Goal: Information Seeking & Learning: Learn about a topic

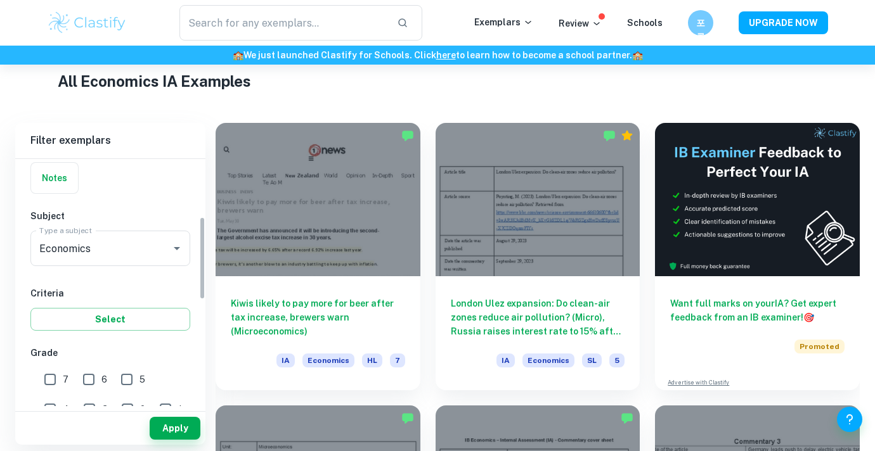
scroll to position [203, 0]
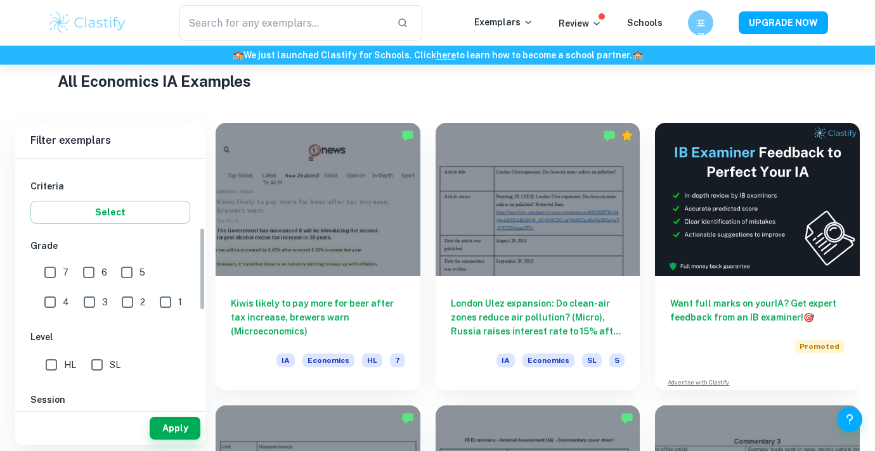
click at [47, 274] on input "7" at bounding box center [49, 272] width 25 height 25
checkbox input "true"
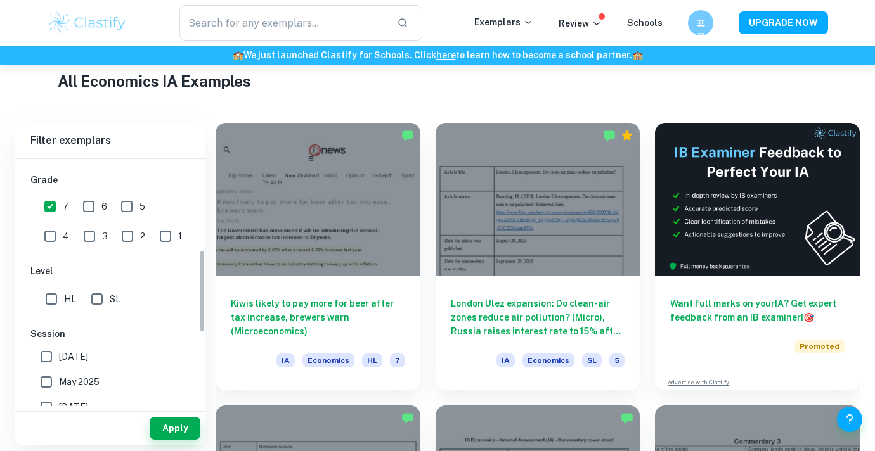
scroll to position [274, 0]
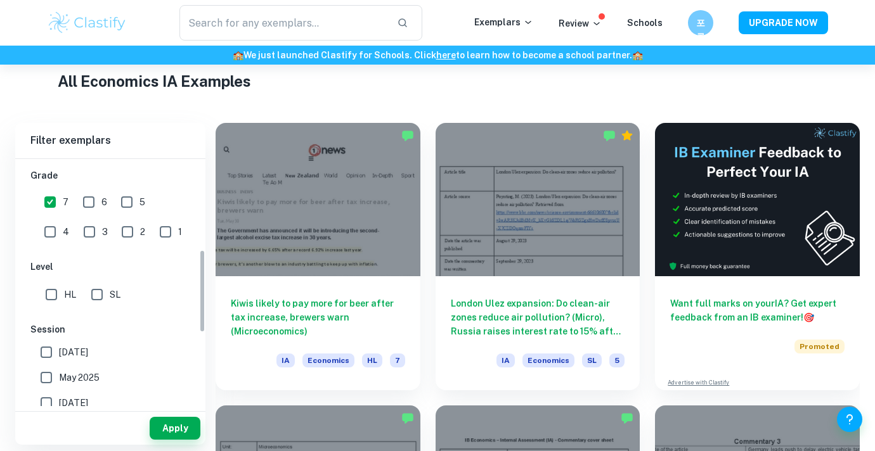
click at [96, 315] on div "[GEOGRAPHIC_DATA] Category IA EE TOK Notes Subject Type a subject Economics Typ…" at bounding box center [110, 252] width 190 height 733
click at [96, 300] on input "SL" at bounding box center [96, 293] width 25 height 25
checkbox input "true"
click at [68, 356] on span "[DATE]" at bounding box center [73, 352] width 29 height 14
click at [59, 356] on input "[DATE]" at bounding box center [46, 351] width 25 height 25
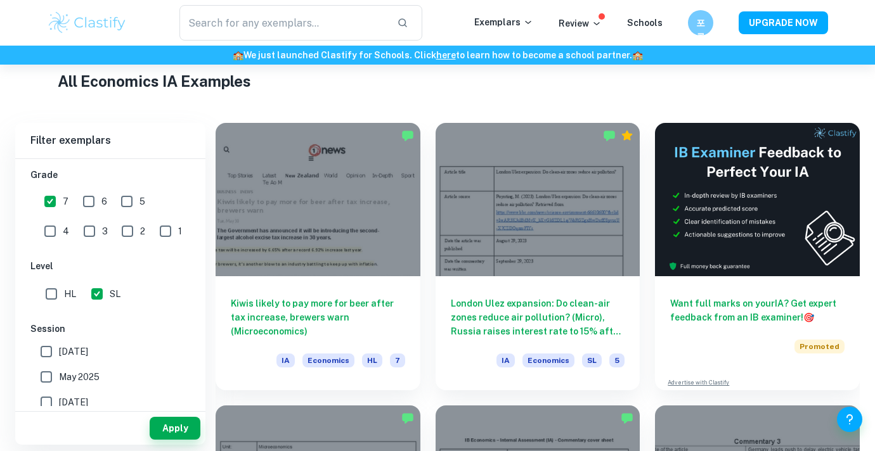
checkbox input "true"
click at [76, 373] on span "May 2025" at bounding box center [79, 377] width 41 height 14
click at [59, 373] on input "May 2025" at bounding box center [46, 376] width 25 height 25
checkbox input "true"
click at [164, 418] on button "Apply" at bounding box center [175, 428] width 51 height 23
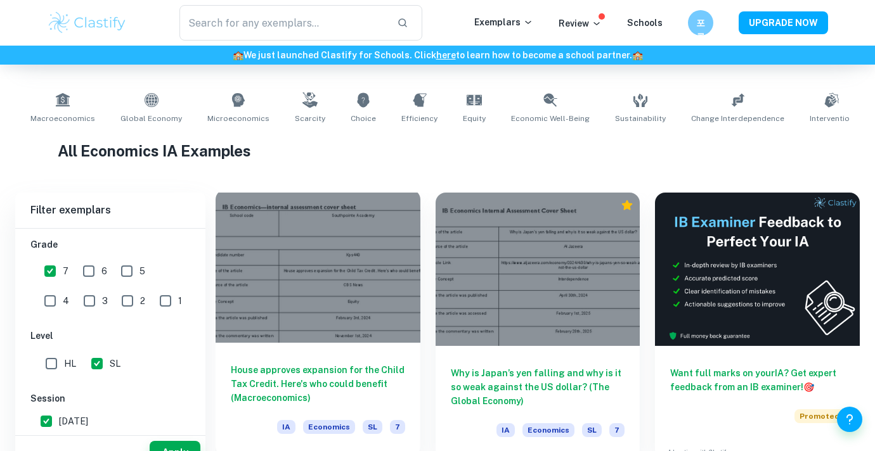
scroll to position [283, 0]
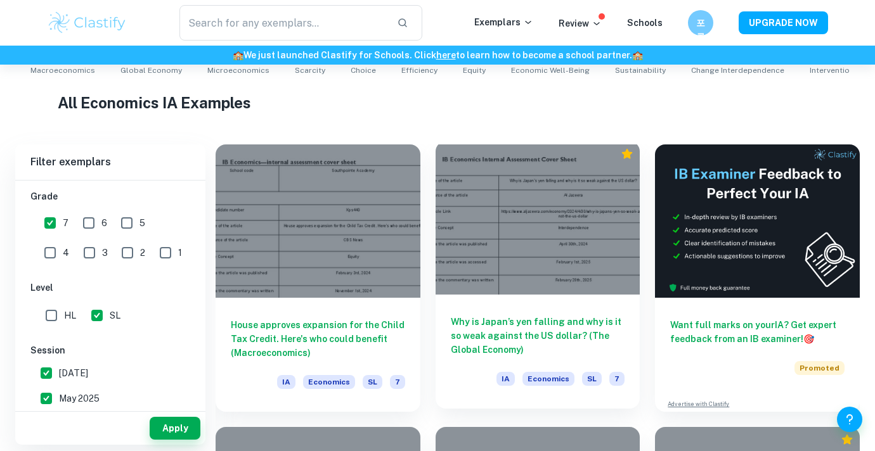
click at [494, 313] on div "Why is Japan’s yen falling and why is it so weak against the US dollar? (The Gl…" at bounding box center [537, 352] width 205 height 114
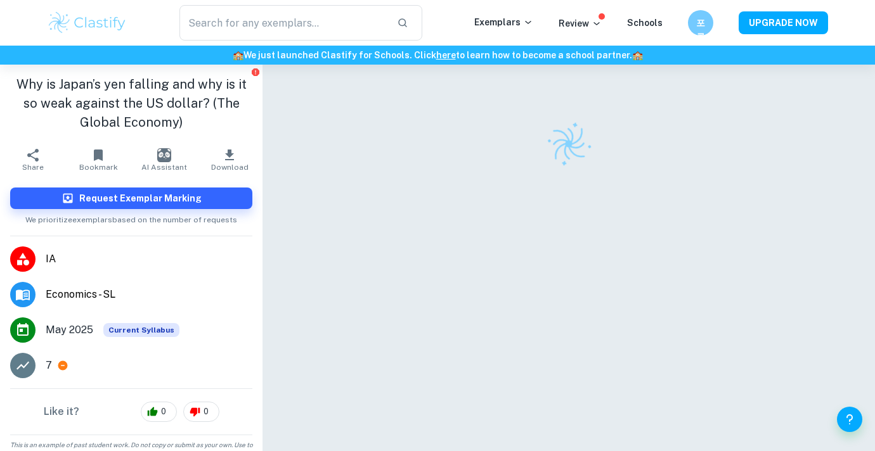
click at [233, 157] on icon "button" at bounding box center [229, 155] width 15 height 15
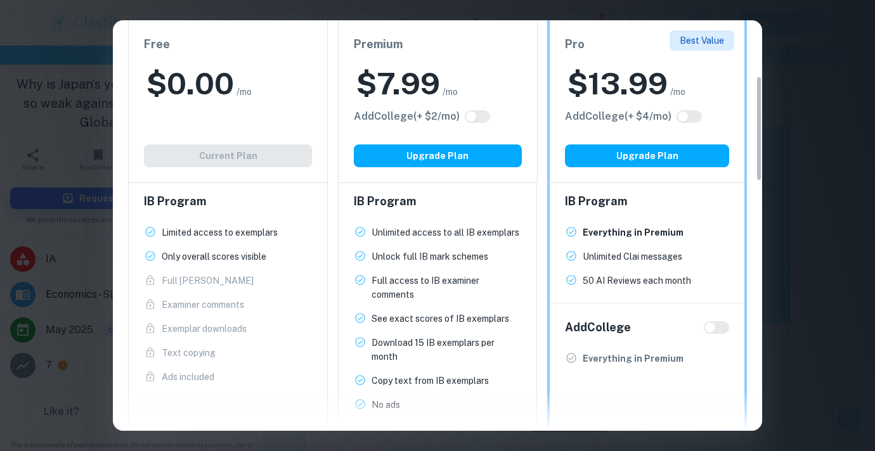
scroll to position [219, 0]
click at [248, 299] on span "Examiner comments New!" at bounding box center [228, 304] width 168 height 14
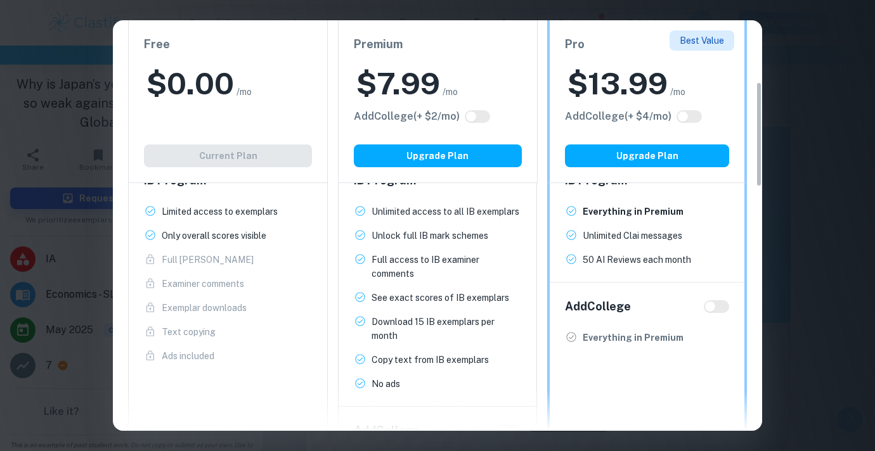
click at [732, 44] on span "Best Value" at bounding box center [701, 40] width 65 height 20
click at [788, 60] on div "Easily Ace Your IB Coursework & Crush College Essays. Get Clastify Premium Get …" at bounding box center [437, 225] width 875 height 451
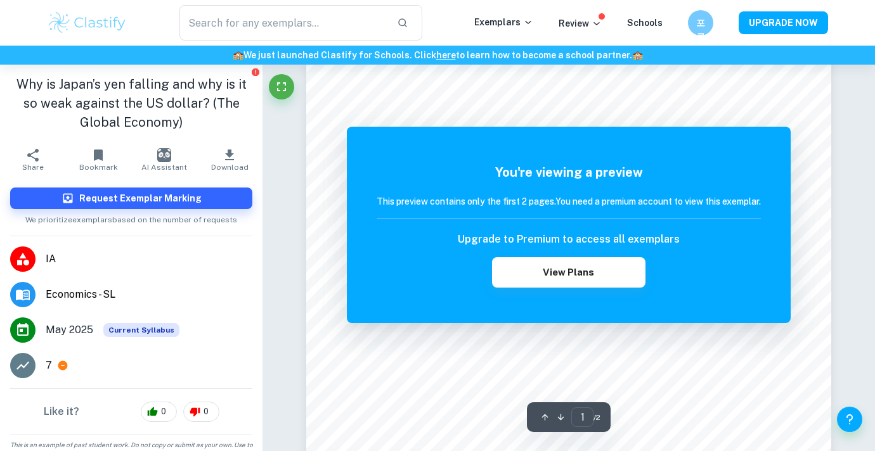
scroll to position [53, 0]
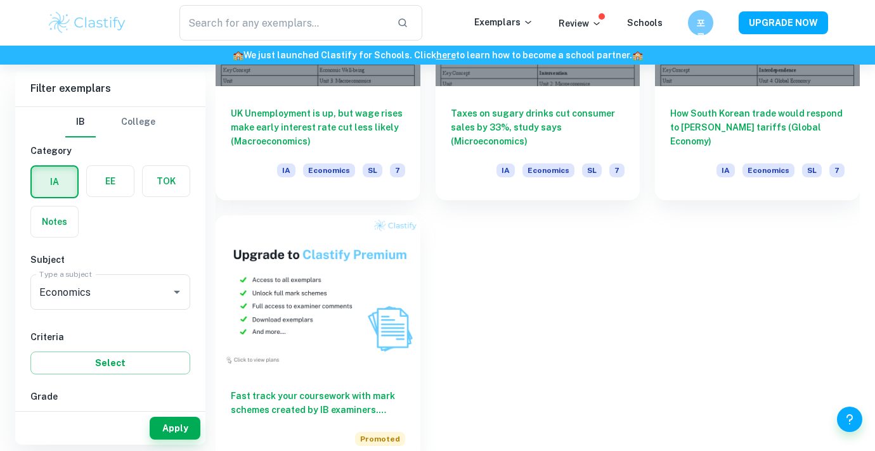
scroll to position [703, 0]
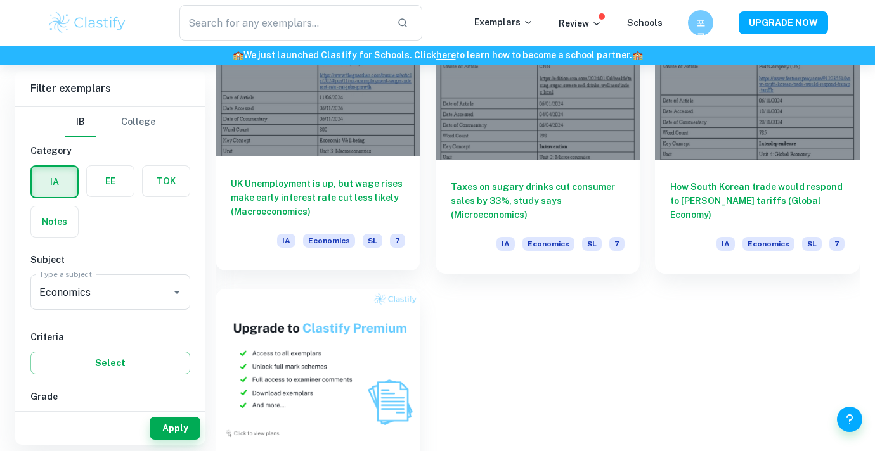
click at [330, 171] on div "UK Unemployment is up, but wage rises make early interest rate cut less likely …" at bounding box center [317, 214] width 205 height 114
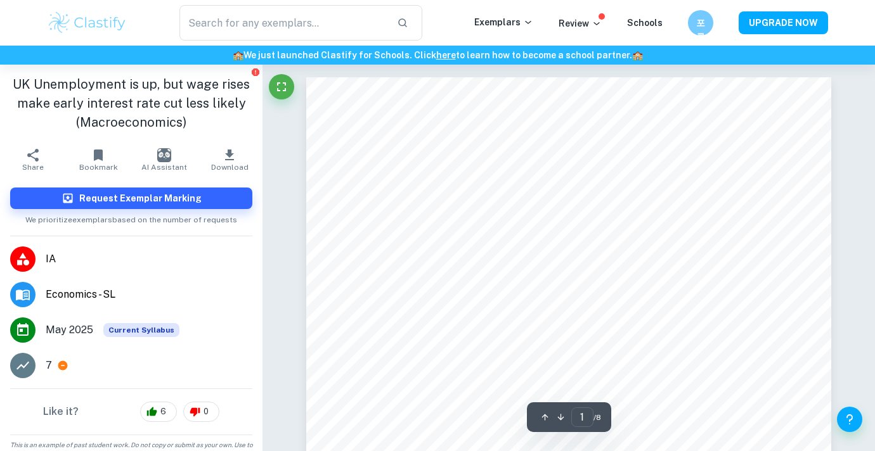
click at [446, 451] on html "We value your privacy We use cookies to enhance your browsing experience, serve…" at bounding box center [437, 225] width 875 height 451
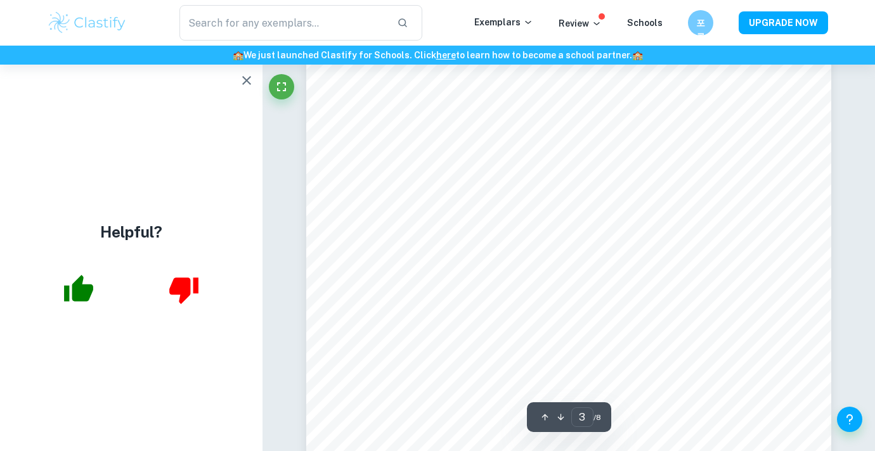
scroll to position [1747, 0]
click at [244, 79] on icon "button" at bounding box center [246, 80] width 15 height 15
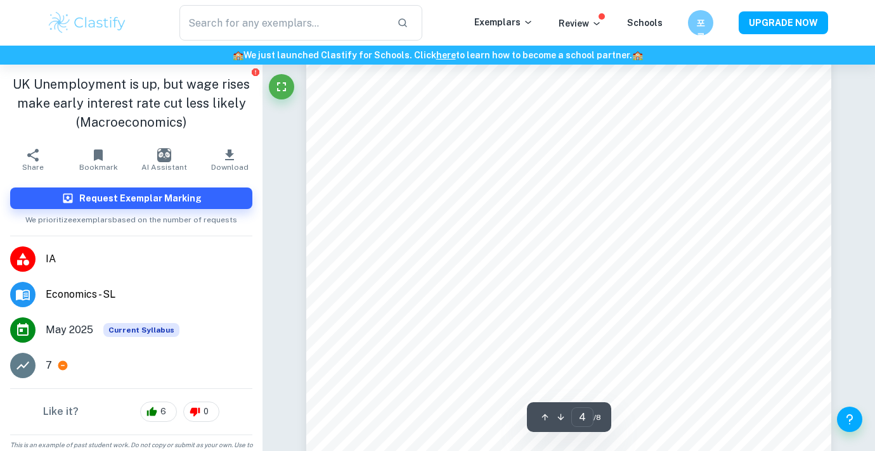
scroll to position [2463, 0]
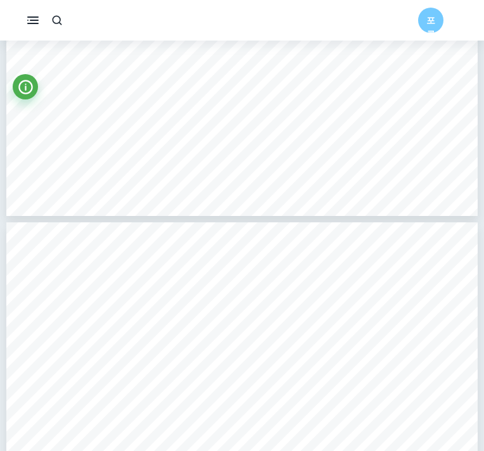
type input "4"
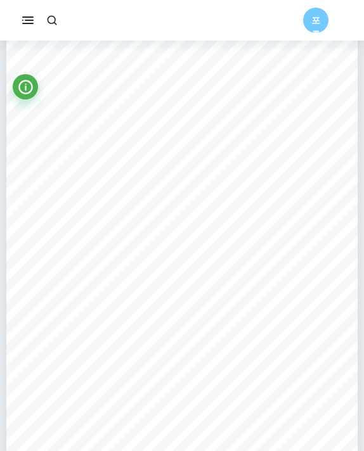
scroll to position [1666, 0]
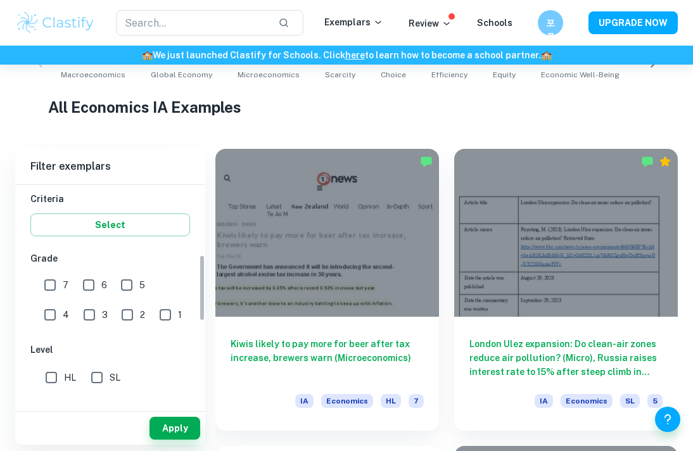
scroll to position [278, 0]
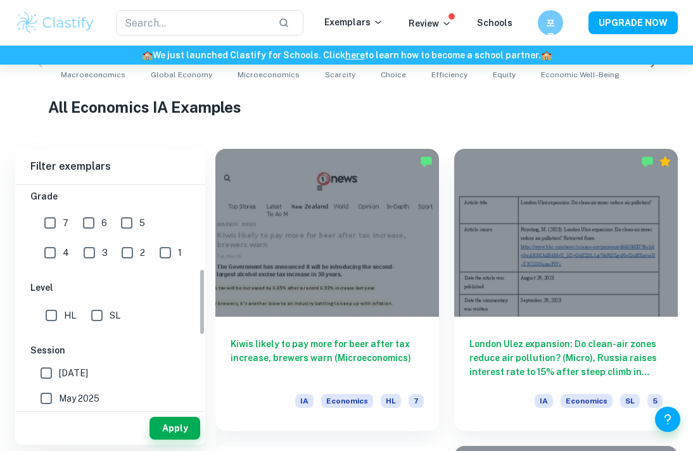
click at [51, 224] on input "7" at bounding box center [49, 222] width 25 height 25
checkbox input "true"
click at [99, 321] on input "SL" at bounding box center [96, 315] width 25 height 25
checkbox input "true"
click at [88, 378] on span "[DATE]" at bounding box center [73, 373] width 29 height 14
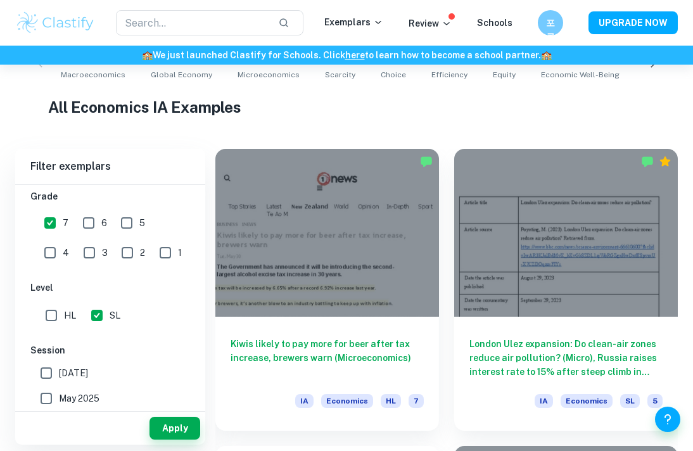
click at [59, 378] on input "[DATE]" at bounding box center [46, 373] width 25 height 25
checkbox input "true"
click at [89, 402] on span "May 2025" at bounding box center [79, 399] width 41 height 14
click at [59, 402] on input "May 2025" at bounding box center [46, 398] width 25 height 25
checkbox input "true"
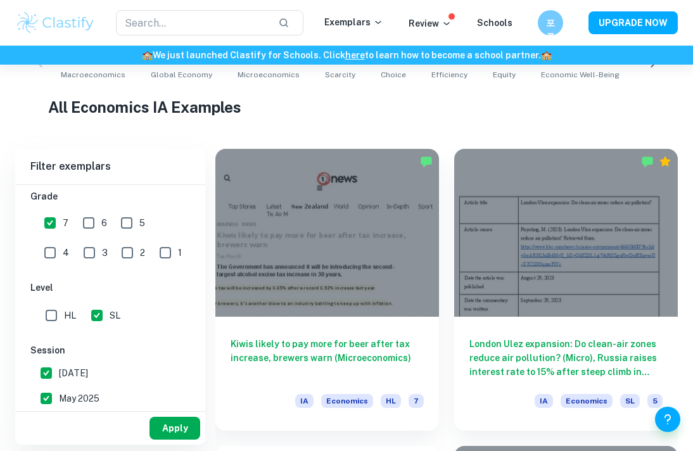
click at [176, 427] on button "Apply" at bounding box center [175, 428] width 51 height 23
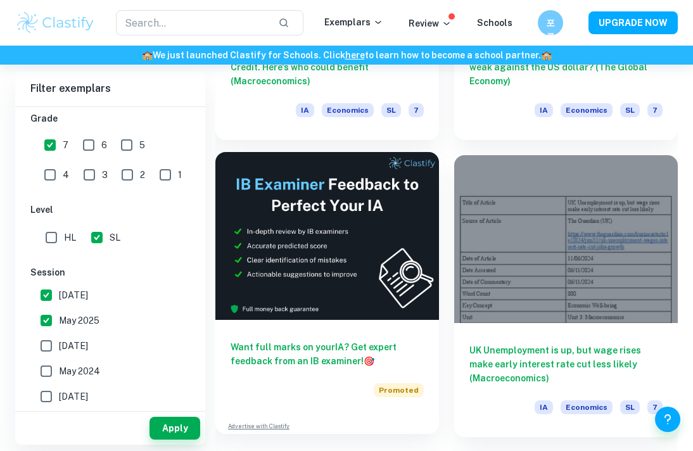
scroll to position [600, 0]
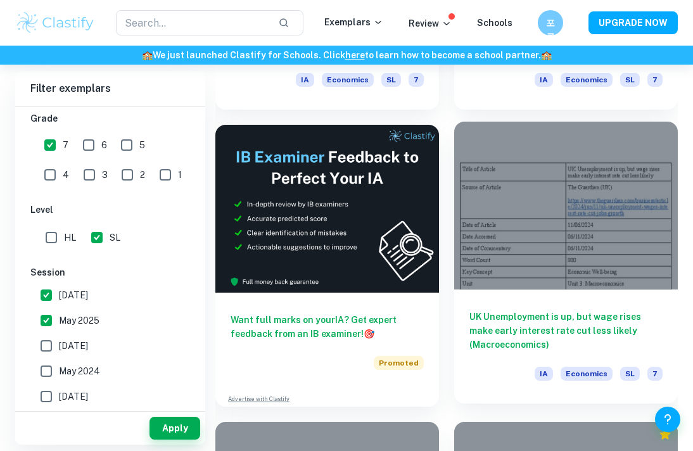
click at [487, 281] on div at bounding box center [566, 206] width 224 height 168
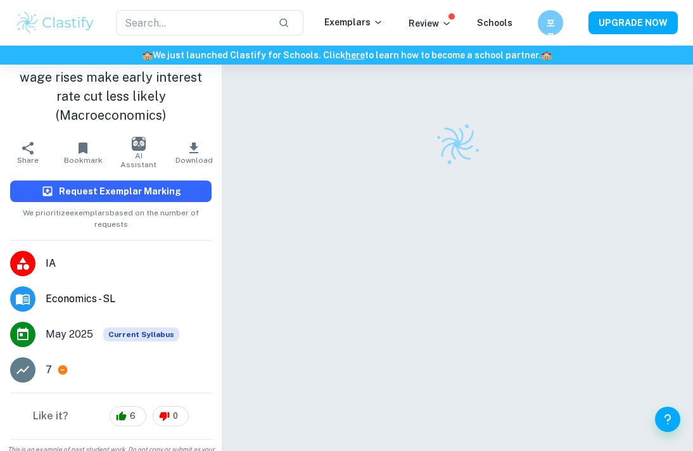
scroll to position [23, 0]
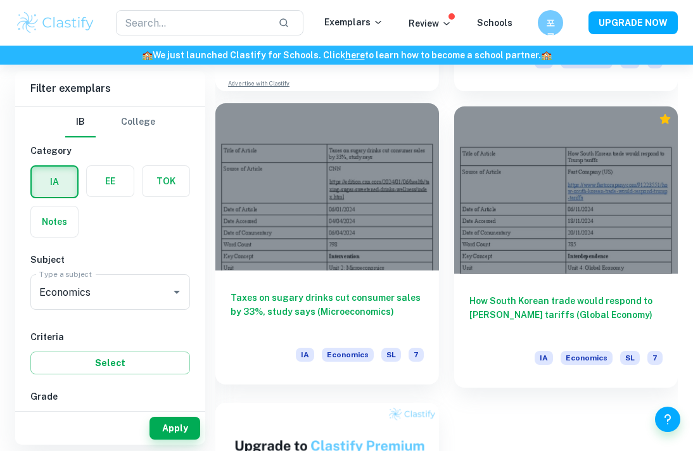
scroll to position [916, 0]
click at [277, 312] on h6 "Taxes on sugary drinks cut consumer sales by 33%, study says (Microeconomics)" at bounding box center [327, 311] width 193 height 42
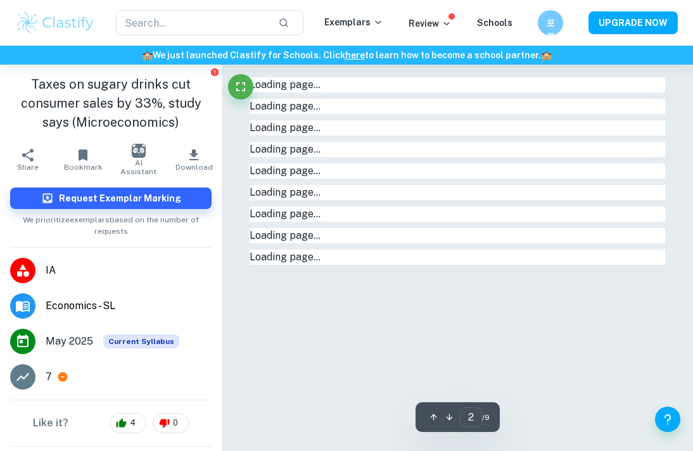
type input "1"
